Goal: Navigation & Orientation: Find specific page/section

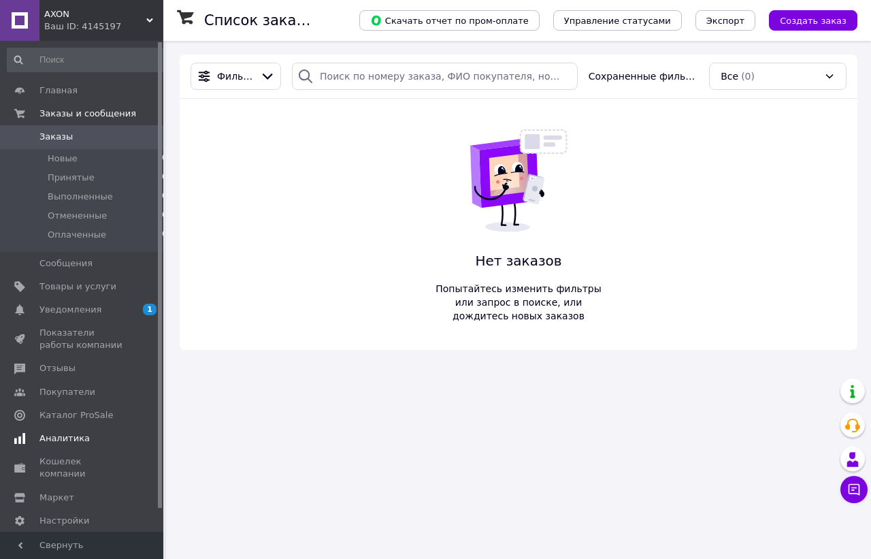
click at [72, 448] on link "Аналитика" at bounding box center [87, 438] width 175 height 23
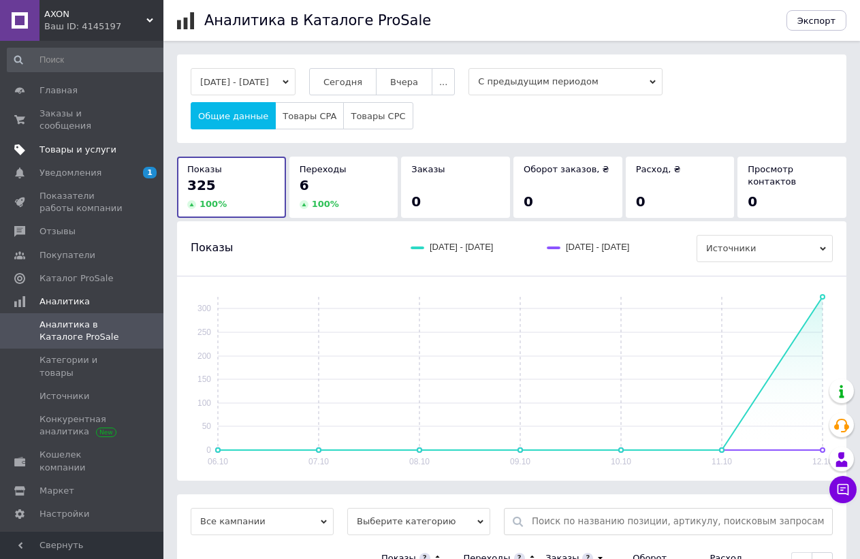
click at [118, 144] on span "Товары и услуги" at bounding box center [82, 150] width 86 height 12
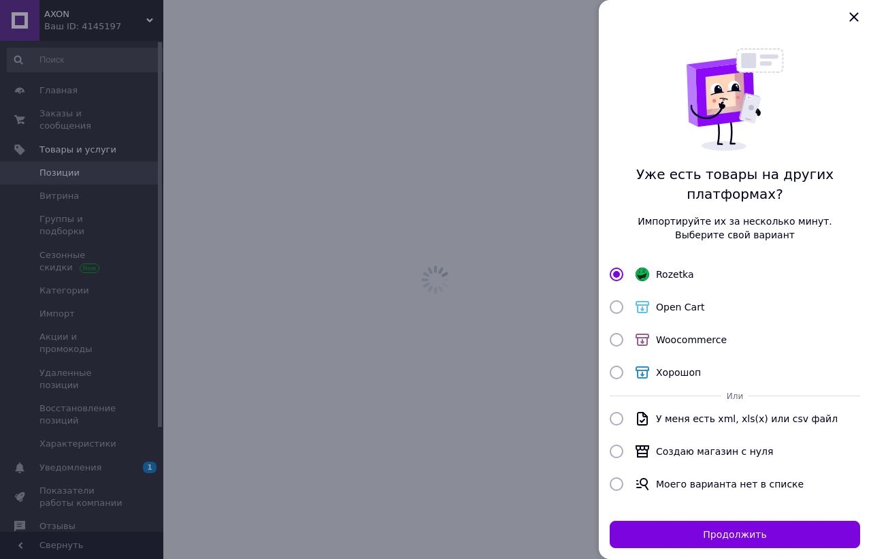
click at [118, 123] on div at bounding box center [435, 279] width 871 height 559
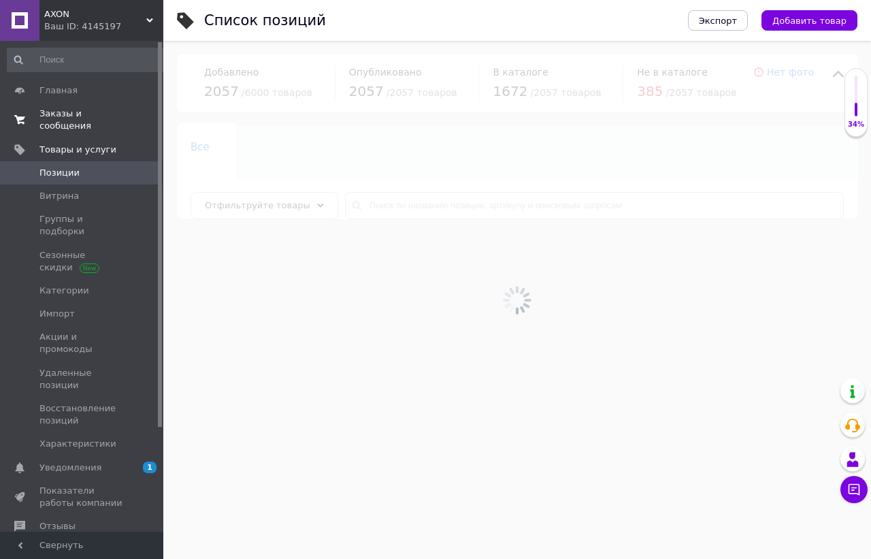
click at [133, 120] on span "0 0" at bounding box center [144, 120] width 37 height 25
